Goal: Task Accomplishment & Management: Use online tool/utility

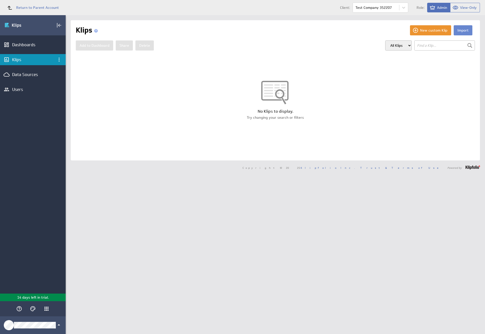
click at [459, 30] on button "Import" at bounding box center [463, 30] width 19 height 10
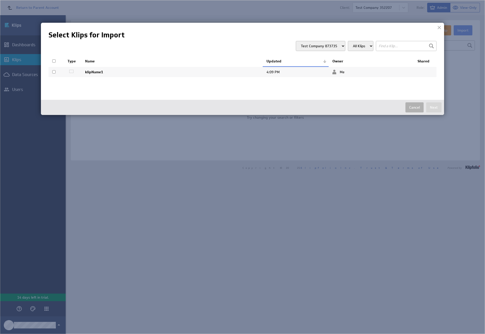
click at [54, 72] on input "checkbox" at bounding box center [53, 71] width 3 height 3
checkbox input "true"
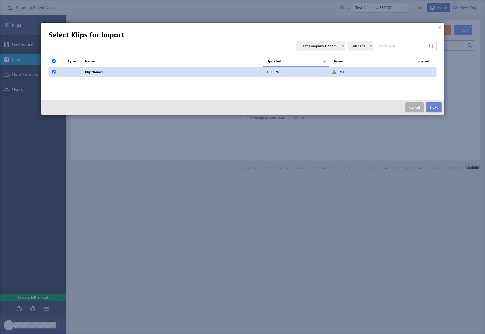
click at [434, 107] on button "Next" at bounding box center [434, 107] width 15 height 10
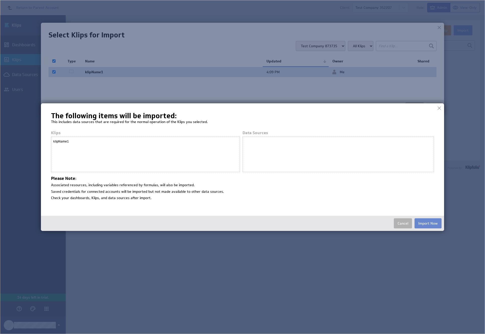
click at [428, 223] on button "Import Now" at bounding box center [428, 223] width 27 height 10
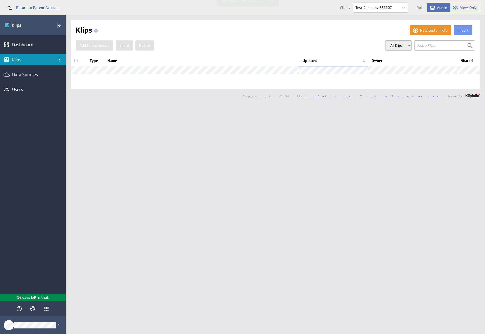
click at [31, 8] on span "Return to Parent Account" at bounding box center [37, 8] width 43 height 4
